Goal: Find specific page/section: Find specific page/section

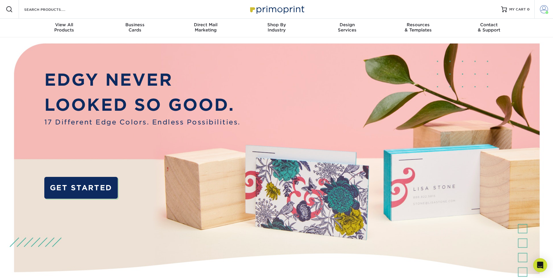
click at [547, 8] on span at bounding box center [544, 9] width 8 height 8
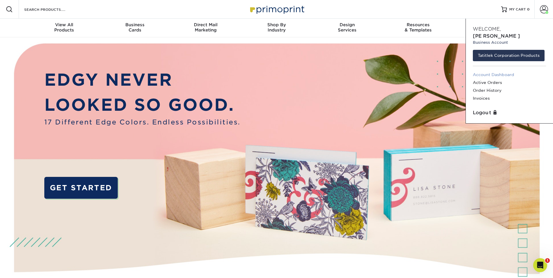
click at [498, 71] on link "Account Dashboard" at bounding box center [509, 75] width 73 height 8
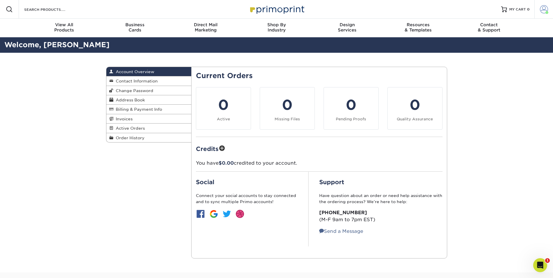
click at [540, 12] on span at bounding box center [544, 9] width 8 height 8
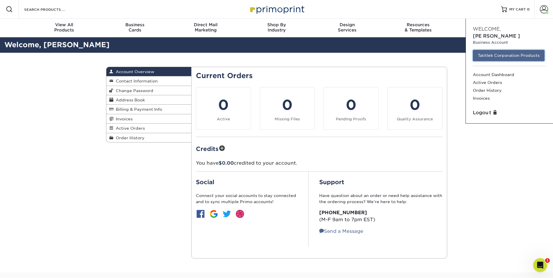
click at [511, 50] on link "Tatitlek Corporation Products" at bounding box center [509, 55] width 72 height 11
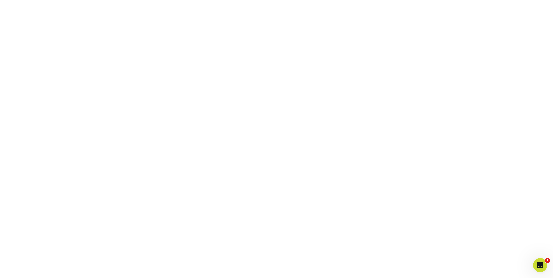
scroll to position [87, 0]
